Goal: Answer question/provide support: Share knowledge or assist other users

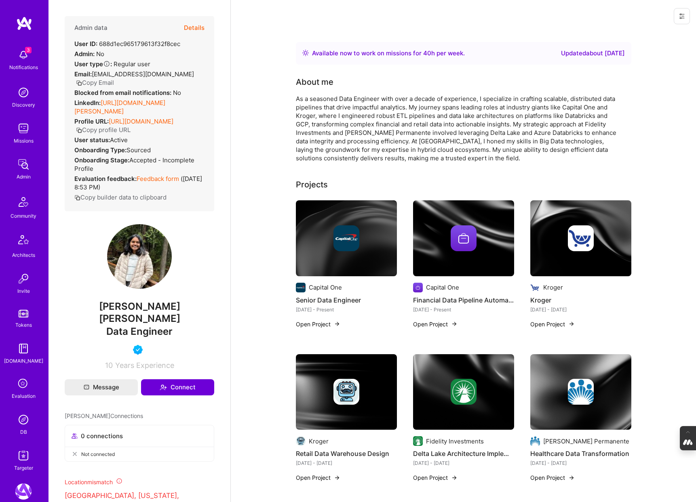
click at [197, 25] on button "Details" at bounding box center [194, 27] width 21 height 23
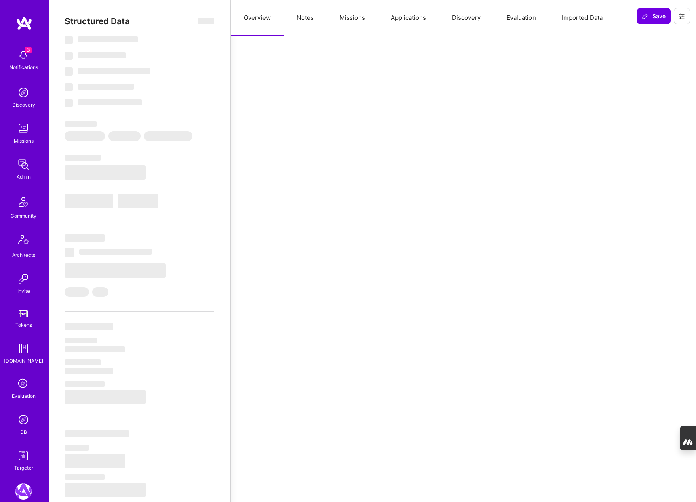
click at [520, 21] on button "Evaluation" at bounding box center [520, 18] width 55 height 36
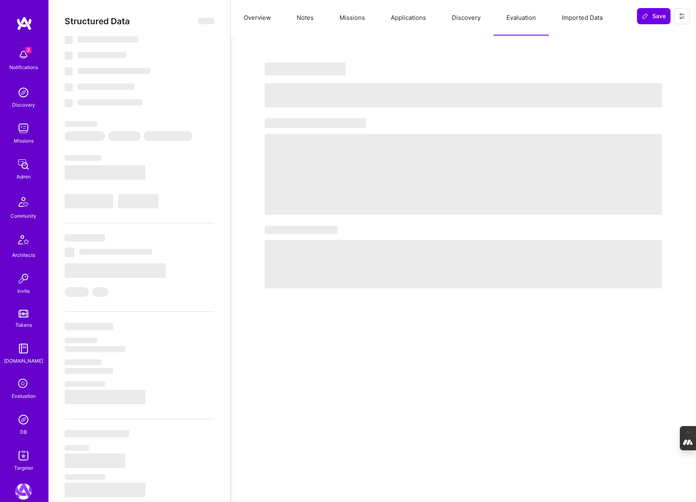
select select "Right Now"
select select "5"
select select "4"
select select "6"
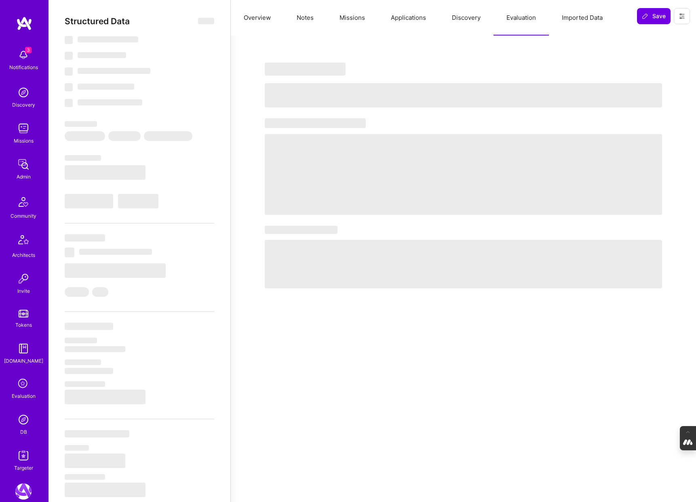
select select "US"
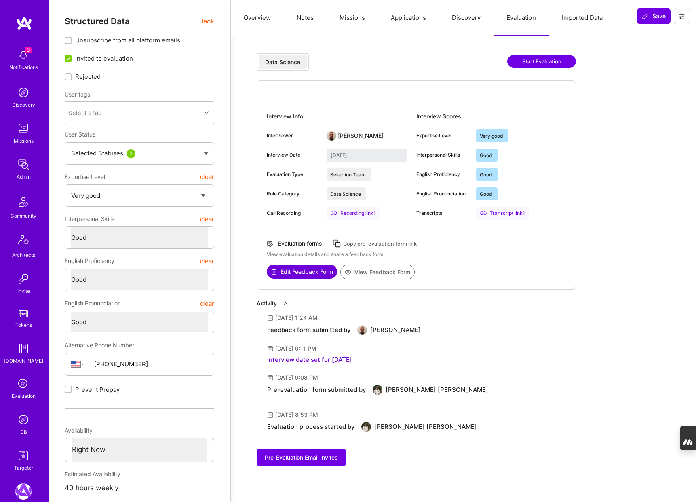
click at [498, 213] on div "Transcript link 1" at bounding box center [502, 213] width 53 height 13
click at [465, 23] on button "Discovery" at bounding box center [466, 18] width 55 height 36
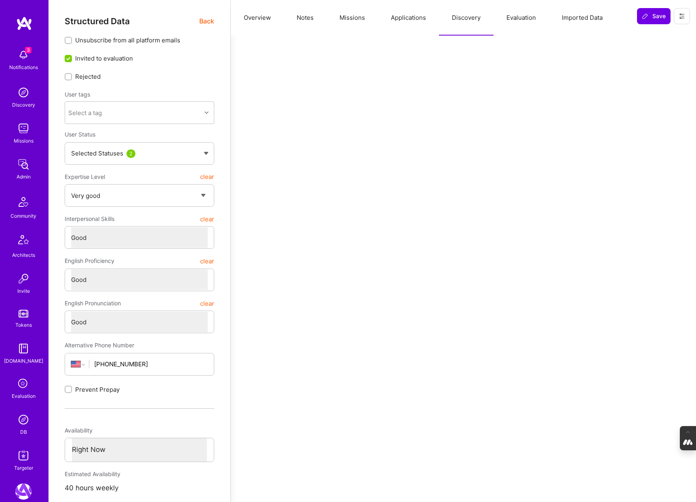
click at [412, 23] on button "Applications" at bounding box center [408, 18] width 61 height 36
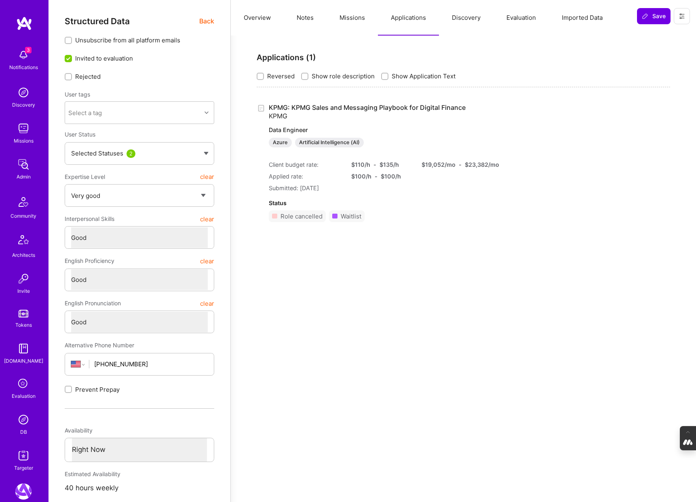
click at [350, 19] on button "Missions" at bounding box center [351, 18] width 51 height 36
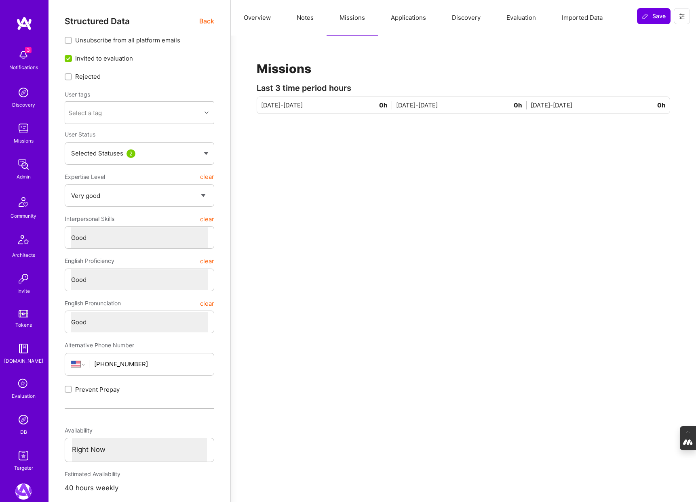
click at [311, 15] on button "Notes" at bounding box center [305, 18] width 43 height 36
type textarea "x"
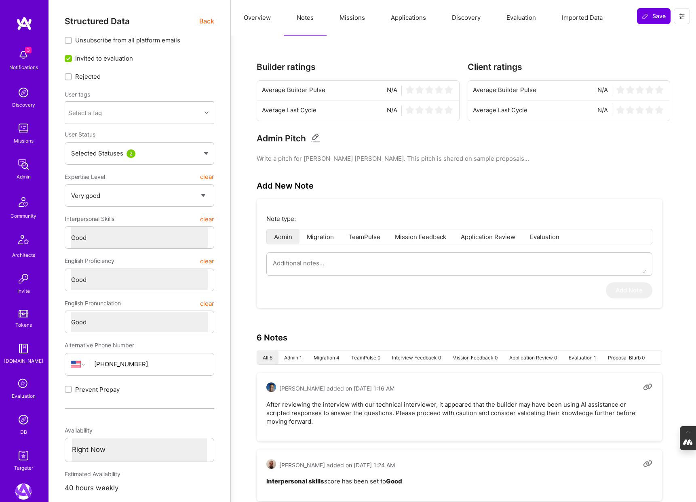
click at [246, 12] on button "Overview" at bounding box center [257, 18] width 53 height 36
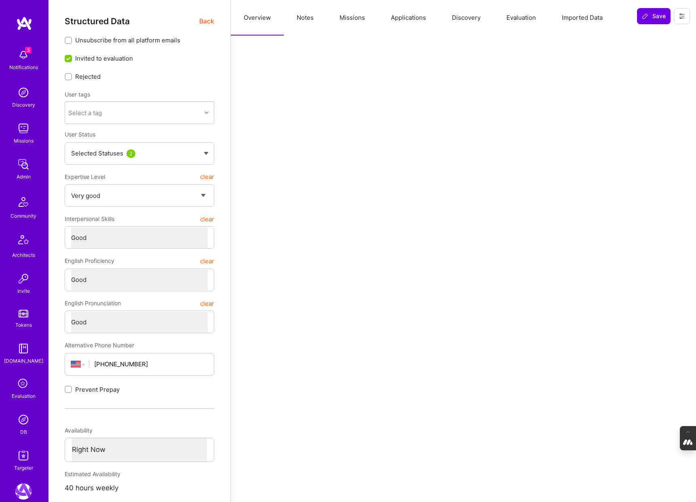
click at [204, 23] on span "Back" at bounding box center [206, 21] width 15 height 10
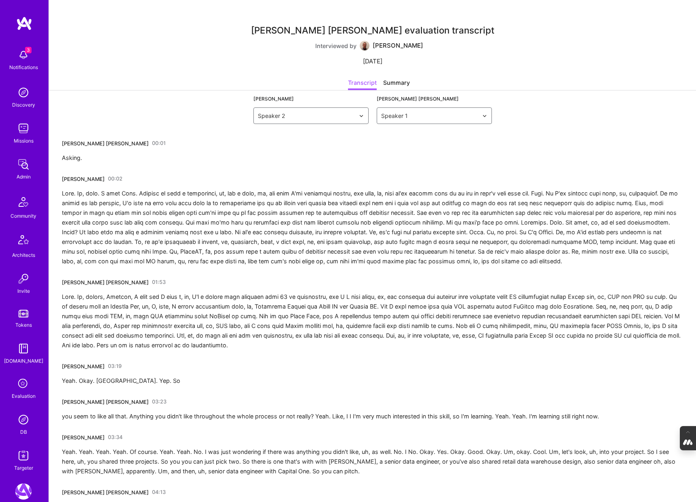
click at [152, 143] on link "00:01" at bounding box center [159, 143] width 14 height 13
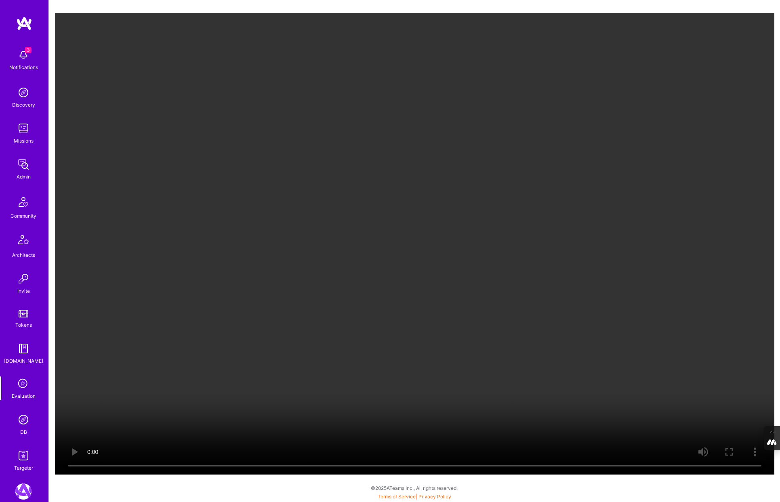
click at [292, 273] on video "Your browser does not support the video tag." at bounding box center [414, 244] width 719 height 462
click at [594, 327] on video "Your browser does not support the video tag." at bounding box center [414, 244] width 719 height 462
click at [485, 291] on video "Your browser does not support the video tag." at bounding box center [414, 244] width 719 height 462
click at [505, 261] on video "Your browser does not support the video tag." at bounding box center [414, 244] width 719 height 462
click at [341, 274] on video "Your browser does not support the video tag." at bounding box center [414, 244] width 719 height 462
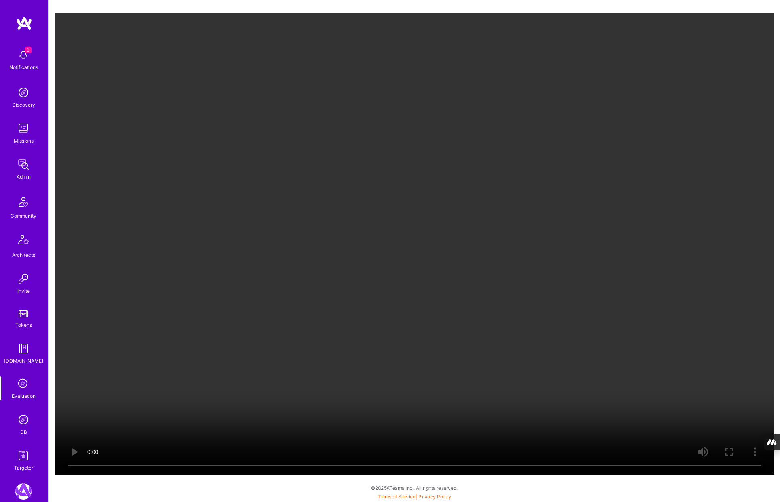
click at [294, 265] on video "Your browser does not support the video tag." at bounding box center [414, 244] width 719 height 462
click at [517, 198] on video "Your browser does not support the video tag." at bounding box center [414, 244] width 719 height 462
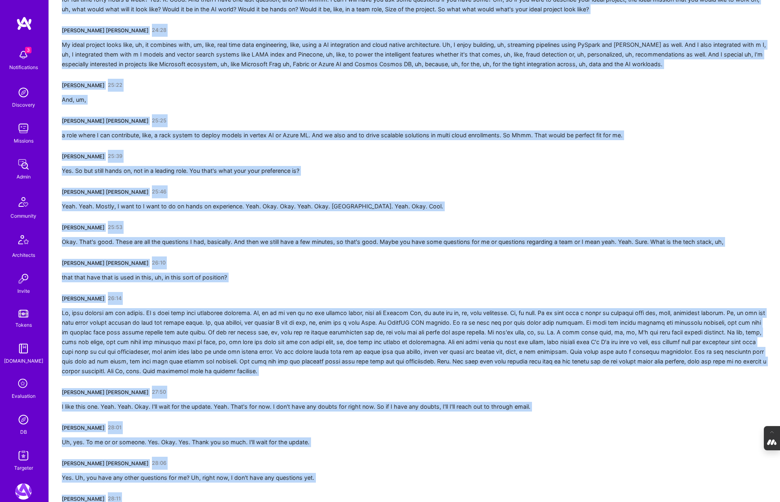
scroll to position [2617, 0]
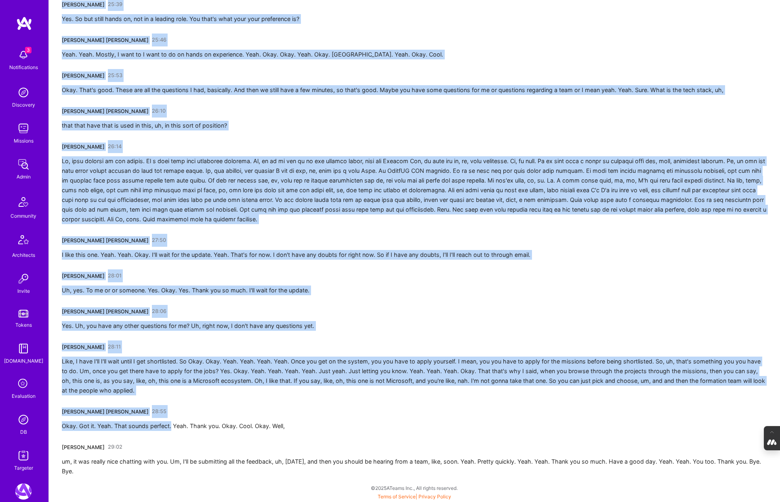
drag, startPoint x: 62, startPoint y: 200, endPoint x: 171, endPoint y: 428, distance: 252.2
copy div "Sunayana Reddy Velpula 01:53 Sure. Uh, myself, Sunaina, I have see I have a, uh…"
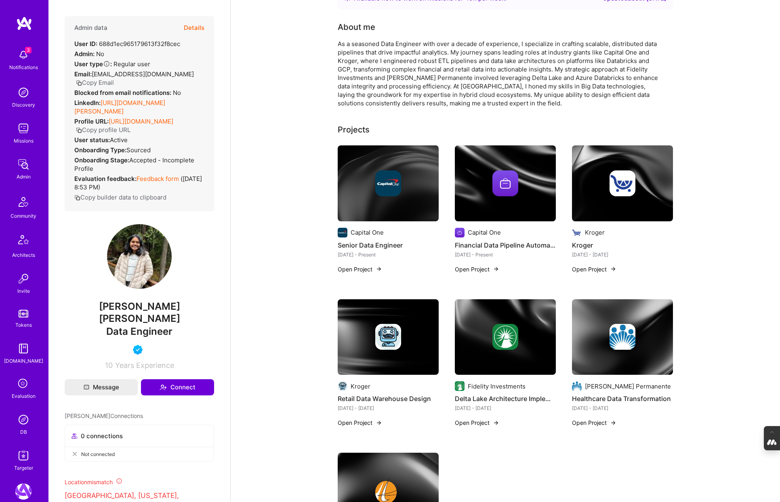
click at [126, 104] on link "[URL][DOMAIN_NAME][PERSON_NAME]" at bounding box center [119, 107] width 91 height 16
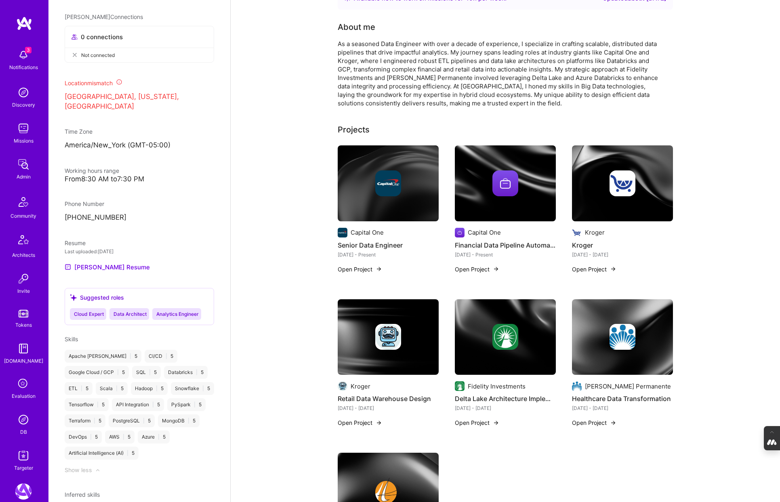
scroll to position [404, 0]
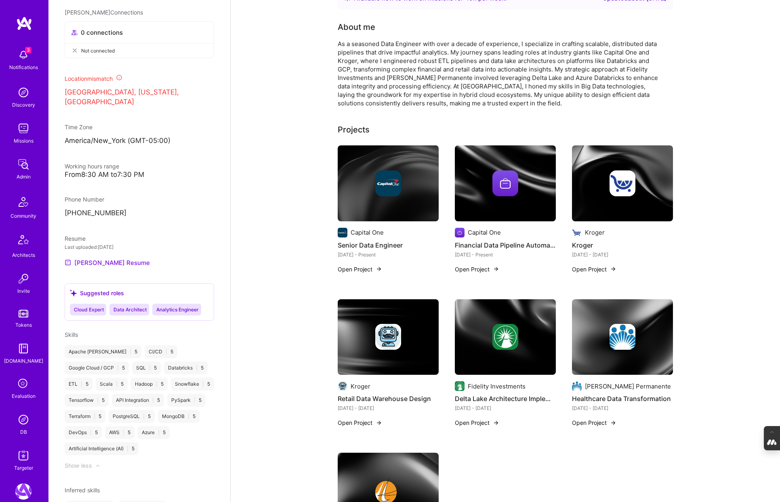
click at [134, 258] on link "[PERSON_NAME] Resume" at bounding box center [107, 263] width 85 height 10
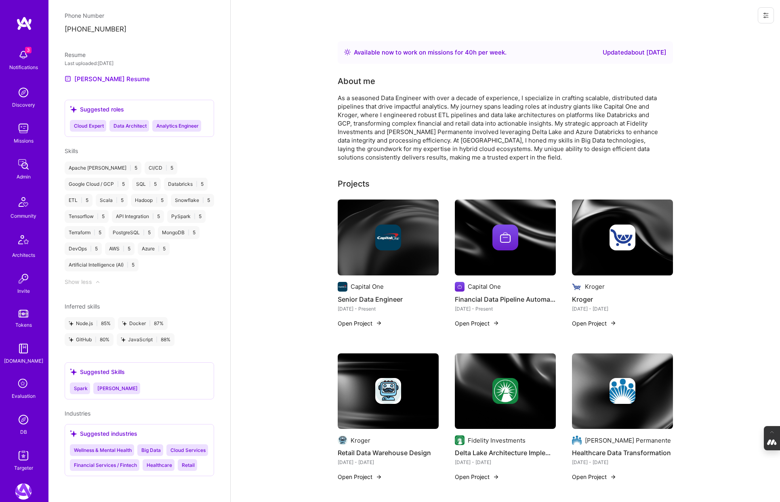
scroll to position [0, 0]
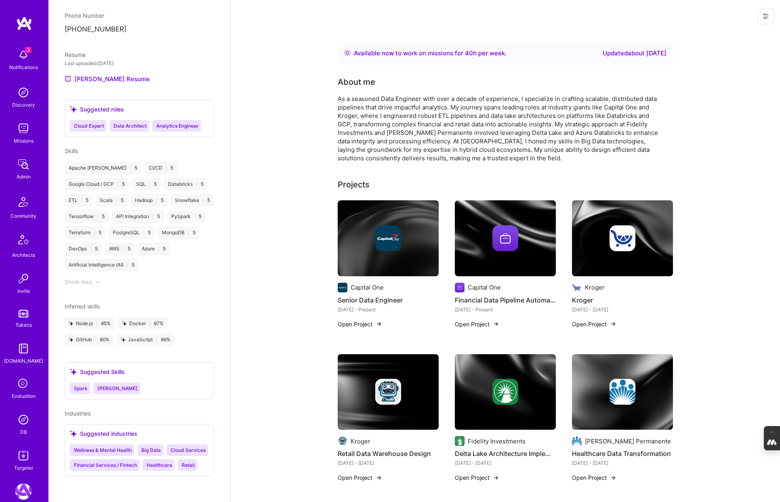
click at [417, 253] on img at bounding box center [388, 238] width 101 height 76
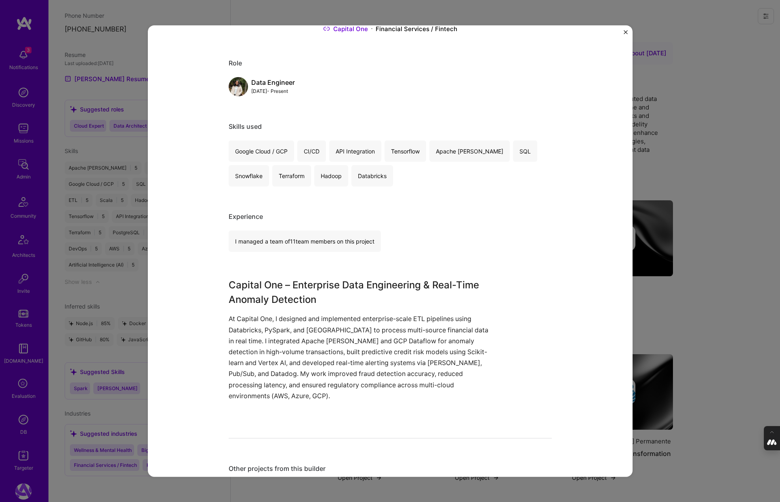
scroll to position [68, 0]
click at [716, 274] on div "Senior Data Engineer Capital One Financial Services / Fintech Role Data Enginee…" at bounding box center [390, 251] width 780 height 502
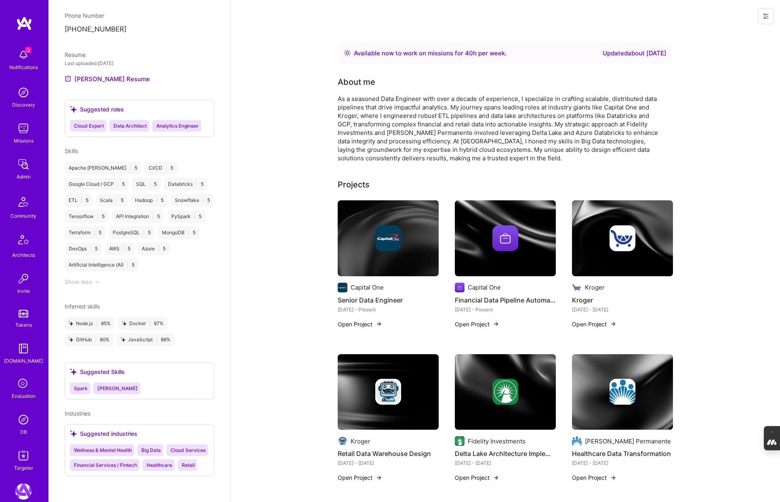
click at [512, 219] on img at bounding box center [505, 238] width 101 height 76
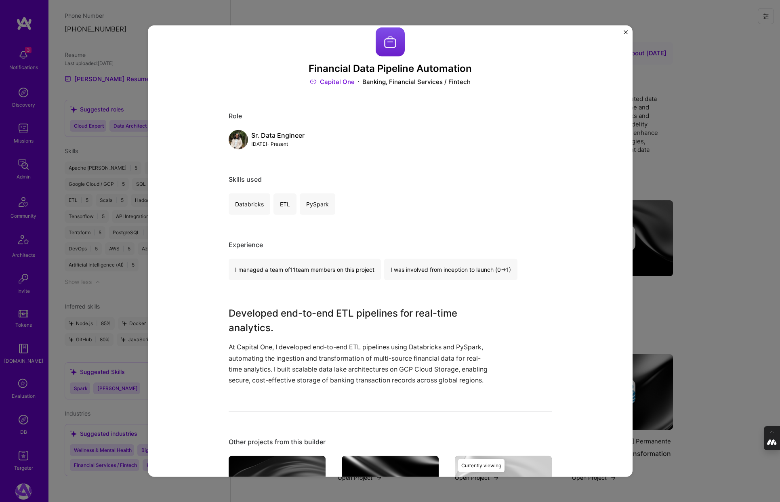
scroll to position [20, 0]
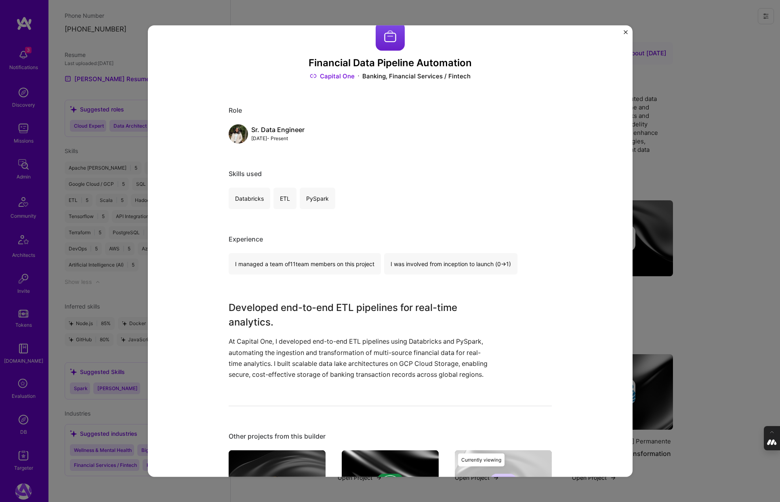
click at [734, 168] on div "Financial Data Pipeline Automation Capital One Banking, Financial Services / Fi…" at bounding box center [390, 251] width 780 height 502
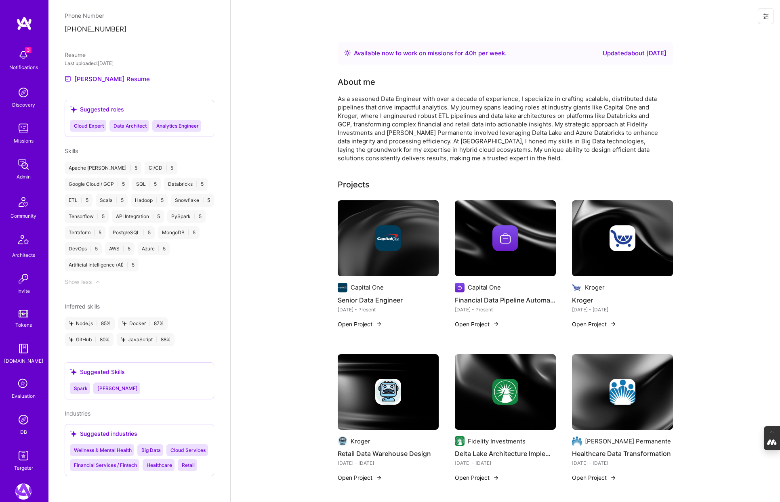
click at [625, 231] on img at bounding box center [622, 238] width 26 height 26
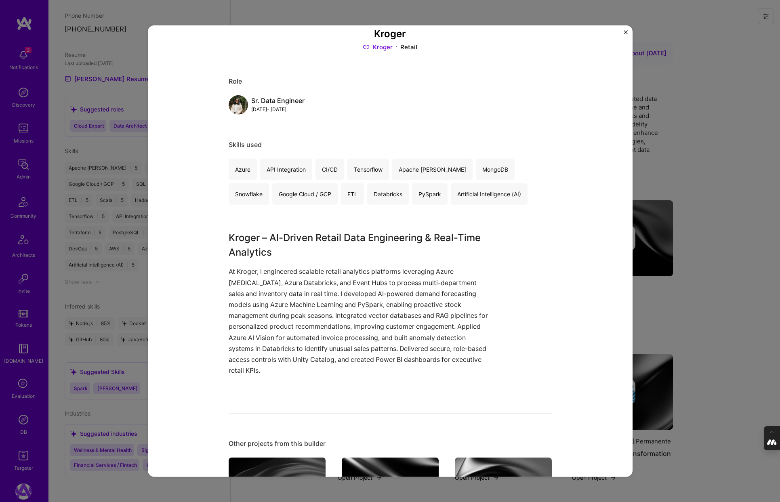
scroll to position [52, 0]
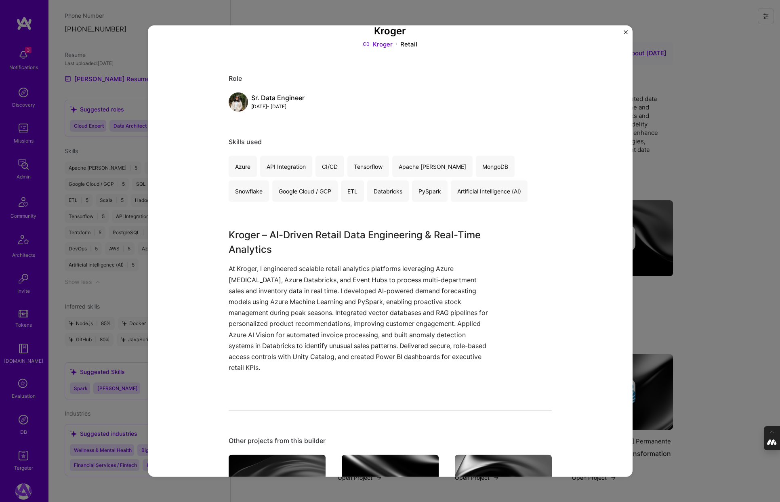
click at [740, 286] on div "Kroger Kroger Retail Role Sr. Data Engineer Sep, 2021 - Jun, 2023 Skills used A…" at bounding box center [390, 251] width 780 height 502
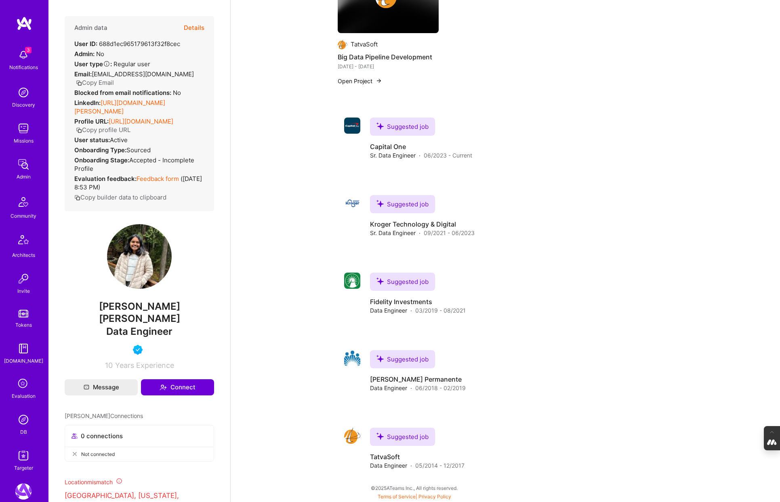
click at [192, 29] on button "Details" at bounding box center [194, 27] width 21 height 23
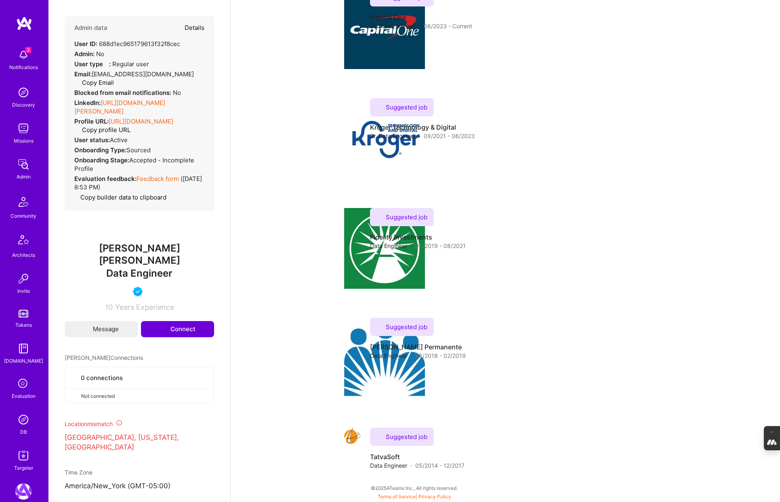
type textarea "x"
select select "5"
select select "4"
select select "6"
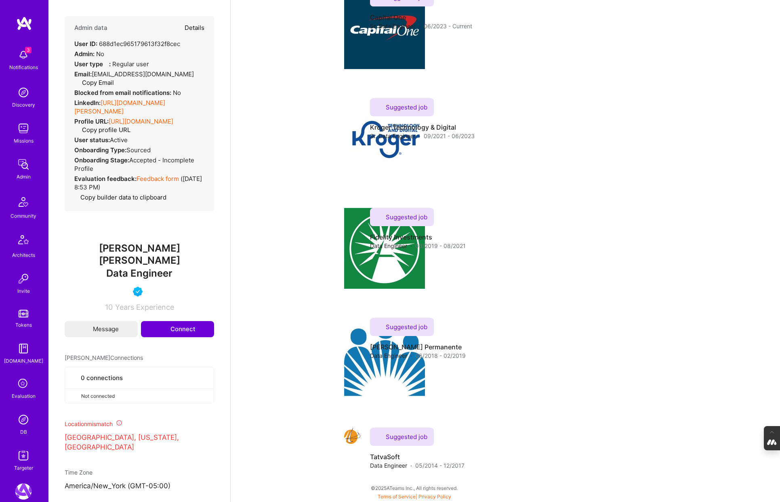
select select "6"
select select "US"
select select "Right Now"
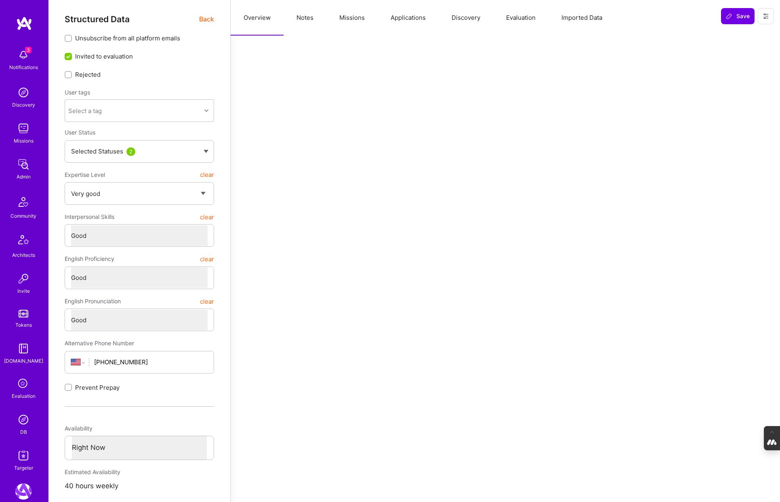
scroll to position [0, 0]
click at [522, 20] on button "Evaluation" at bounding box center [520, 18] width 55 height 36
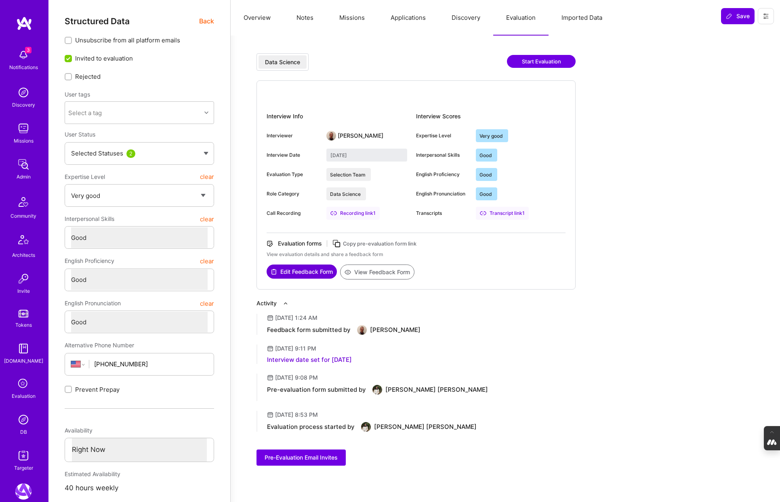
click at [383, 274] on button "View Feedback Form" at bounding box center [377, 272] width 74 height 15
type textarea "x"
click at [249, 18] on button "Overview" at bounding box center [257, 18] width 53 height 36
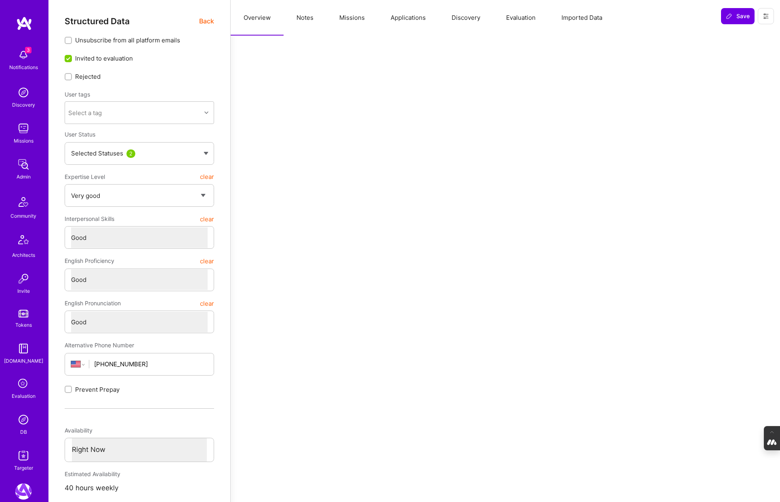
click at [205, 20] on span "Back" at bounding box center [206, 21] width 15 height 10
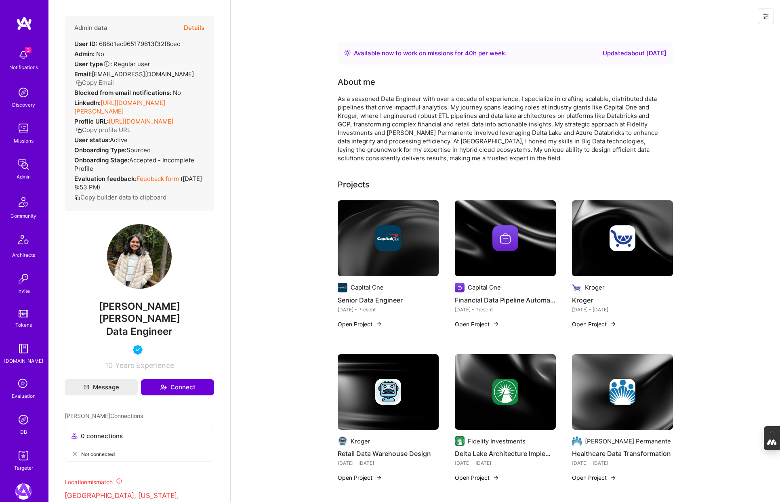
click at [98, 82] on button "Copy Email" at bounding box center [95, 82] width 38 height 8
click at [95, 82] on button "Copy Email" at bounding box center [95, 82] width 38 height 8
drag, startPoint x: 128, startPoint y: 317, endPoint x: 84, endPoint y: 318, distance: 43.6
click at [84, 318] on span "[PERSON_NAME] [PERSON_NAME]" at bounding box center [139, 313] width 149 height 24
copy span "Sunayana"
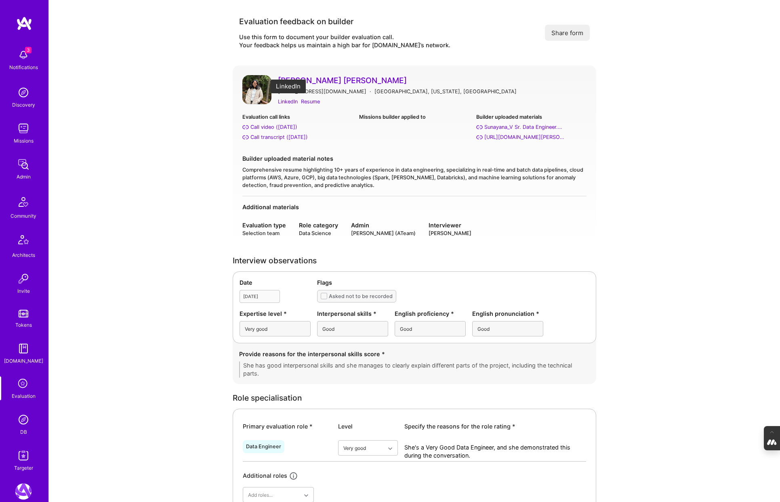
click at [290, 102] on div "LinkedIn" at bounding box center [288, 101] width 20 height 8
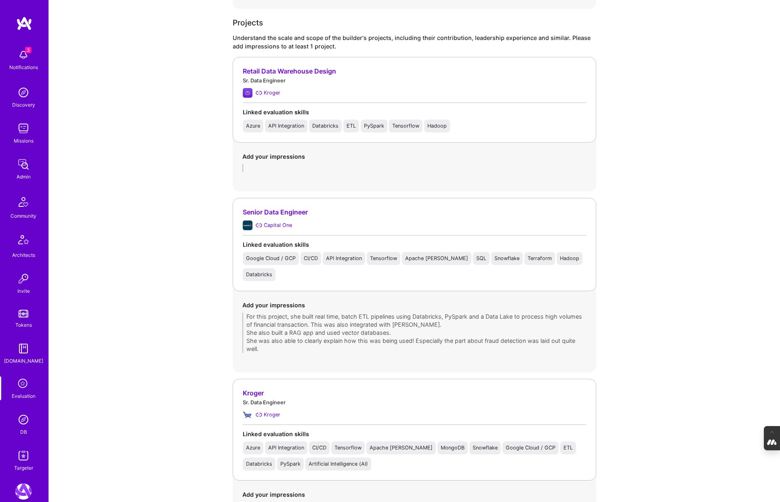
scroll to position [534, 0]
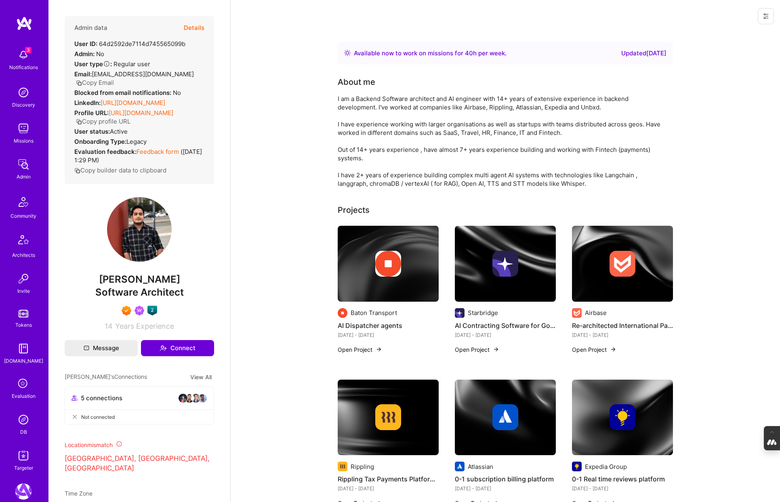
scroll to position [78, 0]
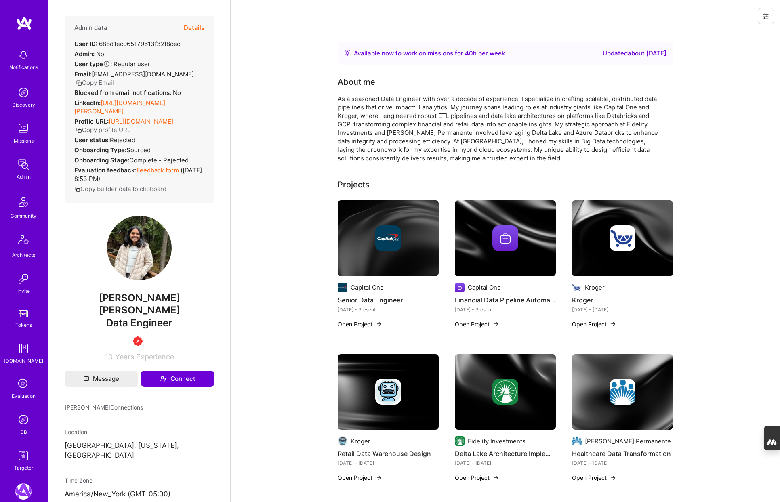
click at [194, 24] on button "Details" at bounding box center [194, 27] width 21 height 23
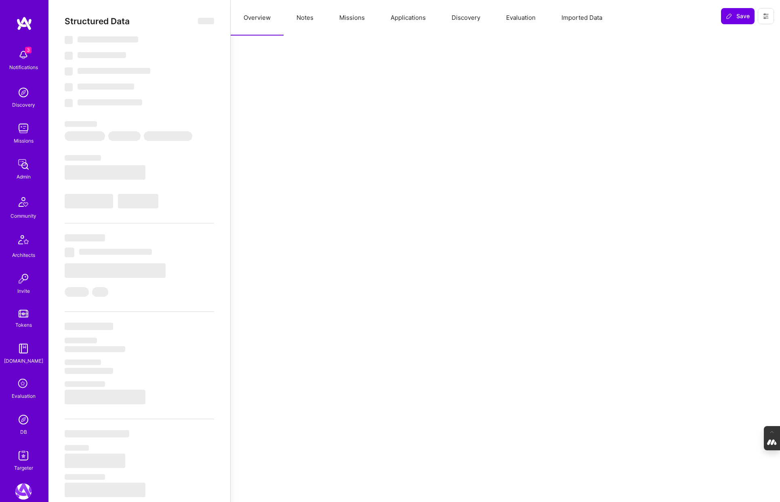
click at [307, 20] on button "Notes" at bounding box center [305, 18] width 43 height 36
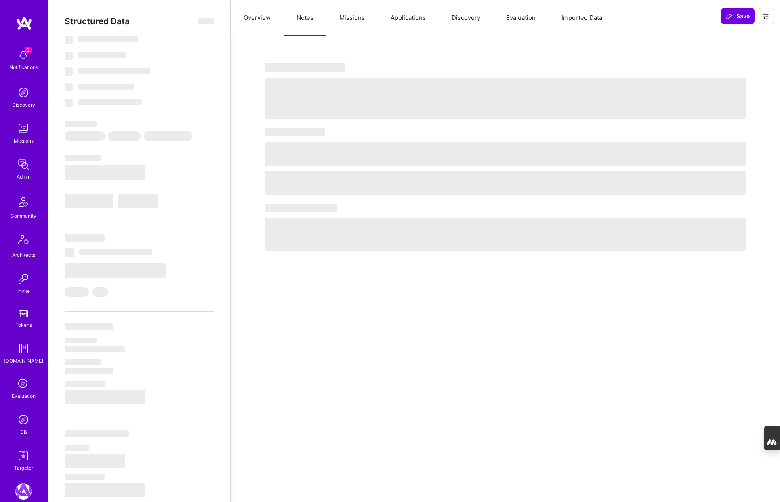
select select "Right Now"
select select "5"
select select "4"
select select "6"
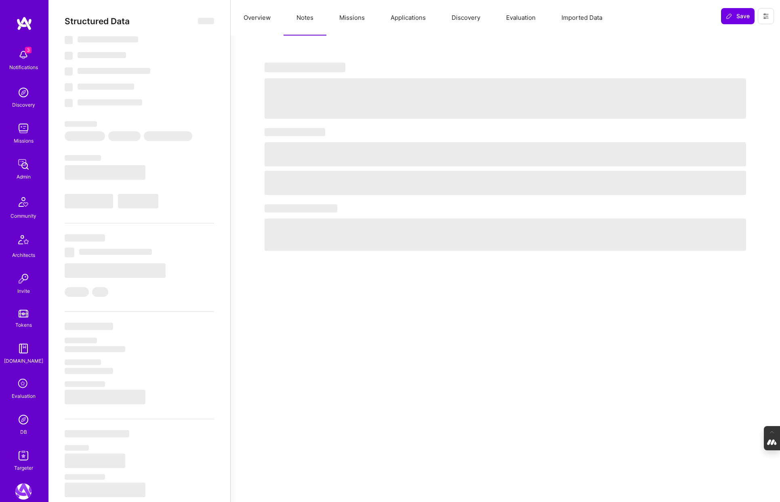
select select "US"
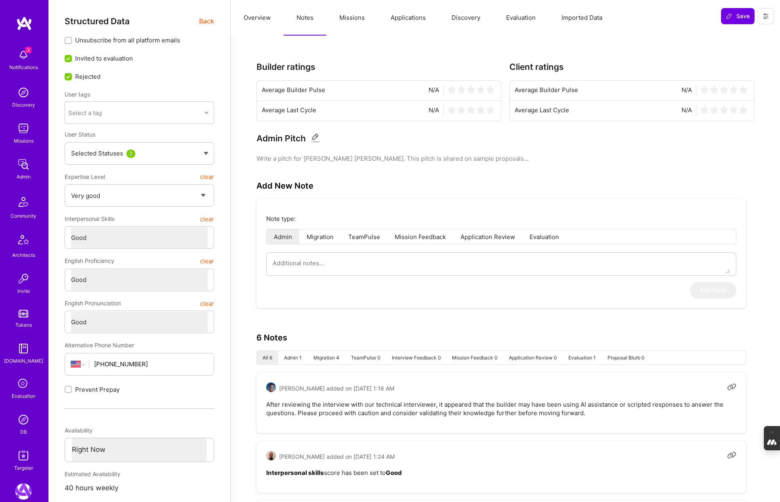
click at [252, 15] on button "Overview" at bounding box center [257, 18] width 53 height 36
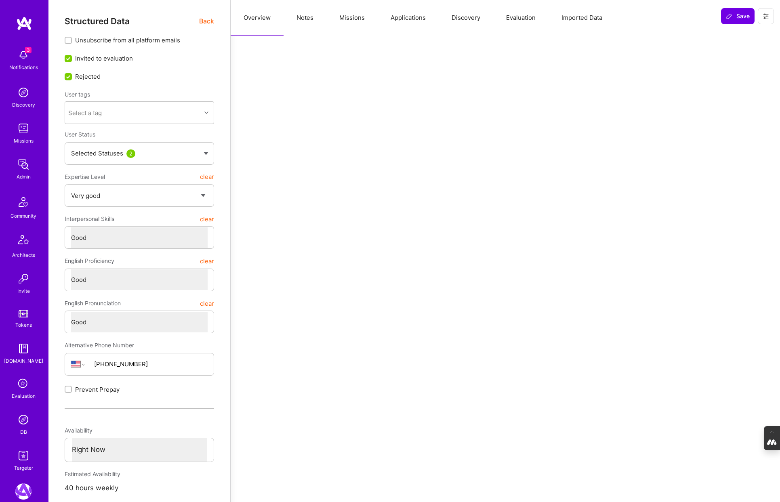
click at [206, 21] on span "Back" at bounding box center [206, 21] width 15 height 10
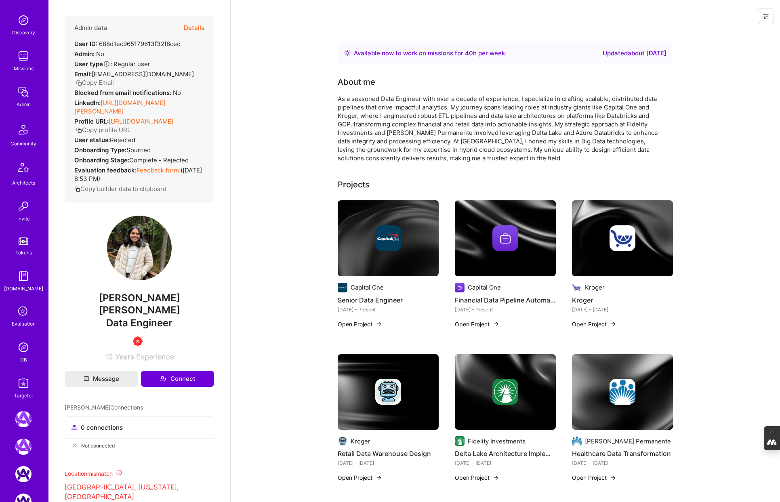
scroll to position [77, 0]
click at [20, 351] on div "DB" at bounding box center [23, 355] width 7 height 8
